Goal: Complete application form: Complete application form

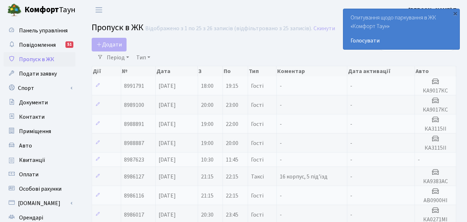
select select "25"
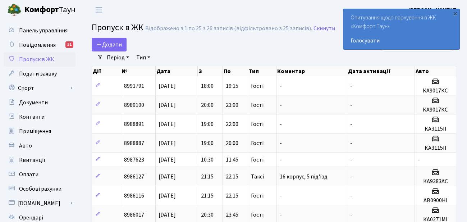
click at [109, 46] on span "Додати" at bounding box center [109, 45] width 26 height 8
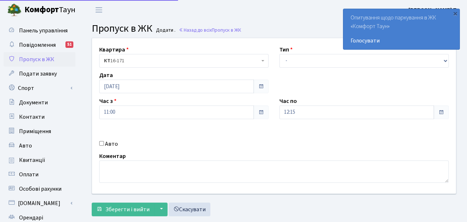
click at [322, 64] on select "- Доставка Таксі Гості Сервіс" at bounding box center [363, 61] width 169 height 14
select select "3"
click at [279, 54] on select "- Доставка Таксі Гості Сервіс" at bounding box center [363, 61] width 169 height 14
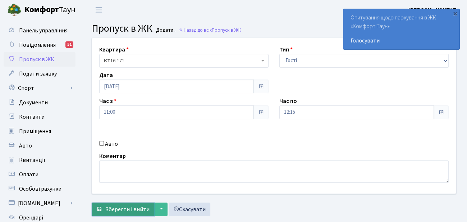
click at [128, 208] on span "Зберегти і вийти" at bounding box center [127, 209] width 44 height 8
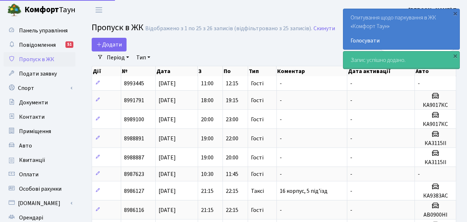
select select "25"
